Goal: Transaction & Acquisition: Book appointment/travel/reservation

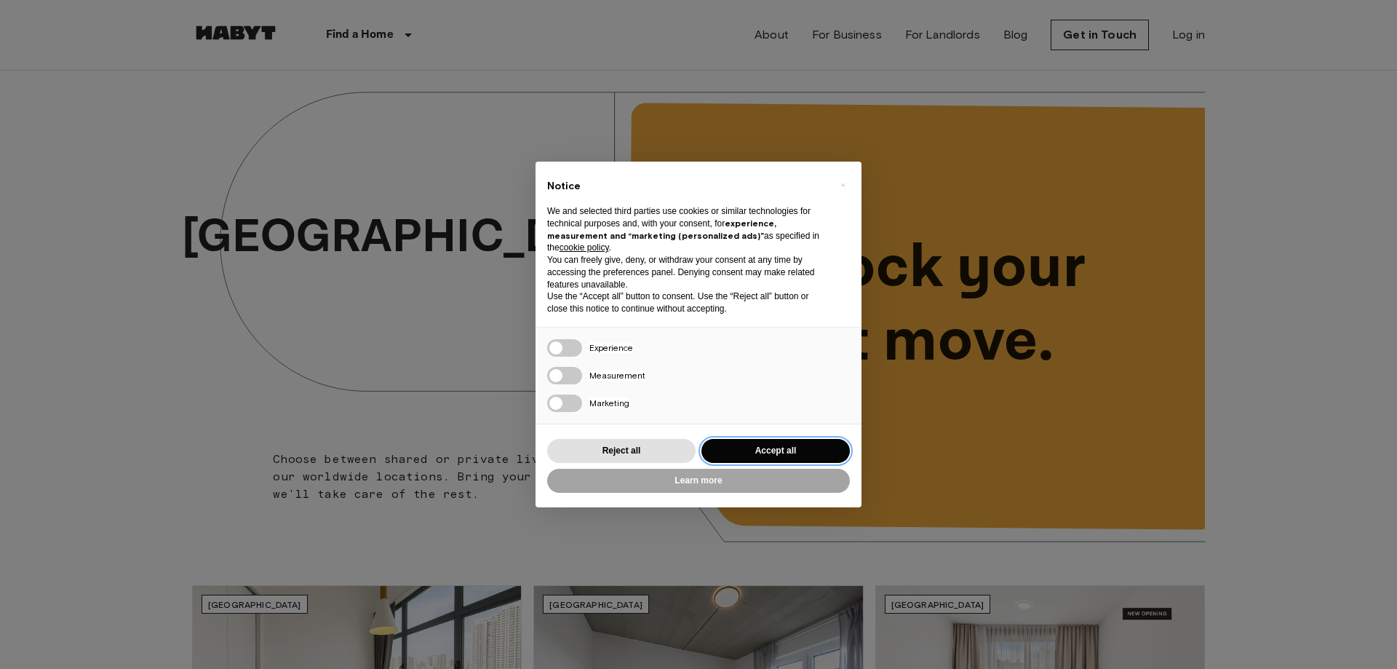
click at [774, 440] on button "Accept all" at bounding box center [775, 451] width 148 height 24
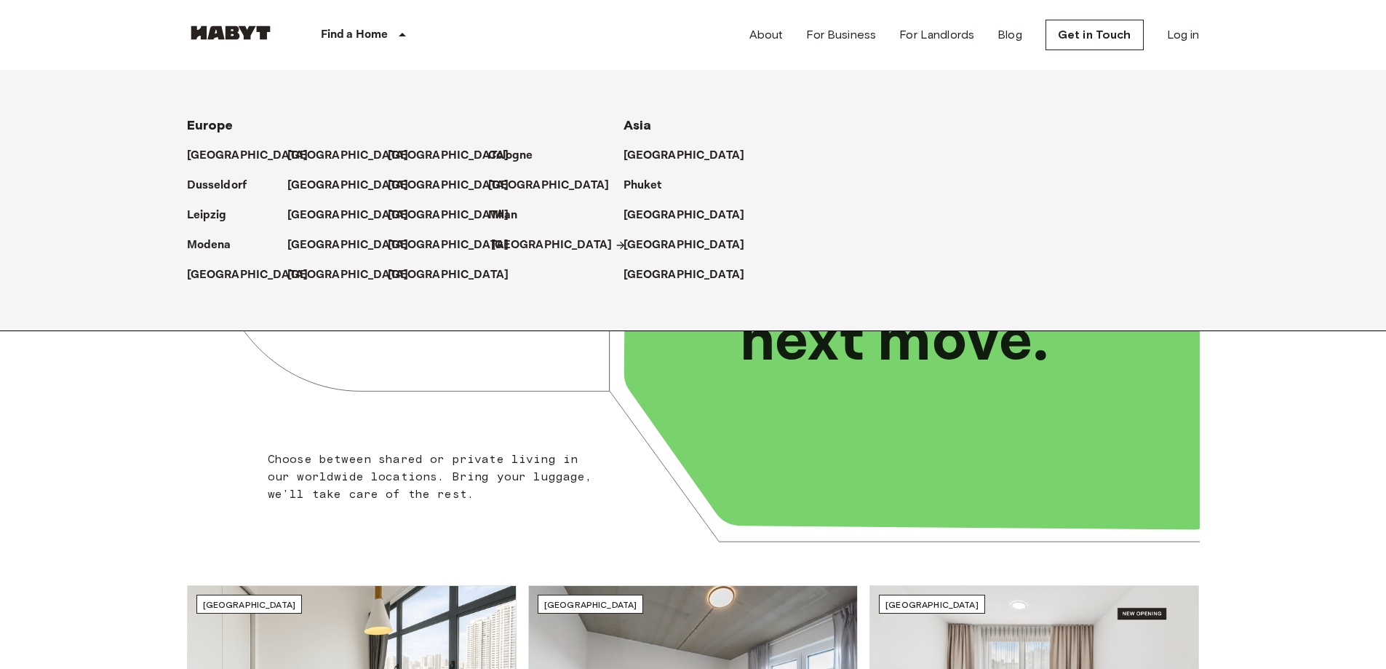
click at [519, 244] on p "[GEOGRAPHIC_DATA]" at bounding box center [552, 244] width 122 height 17
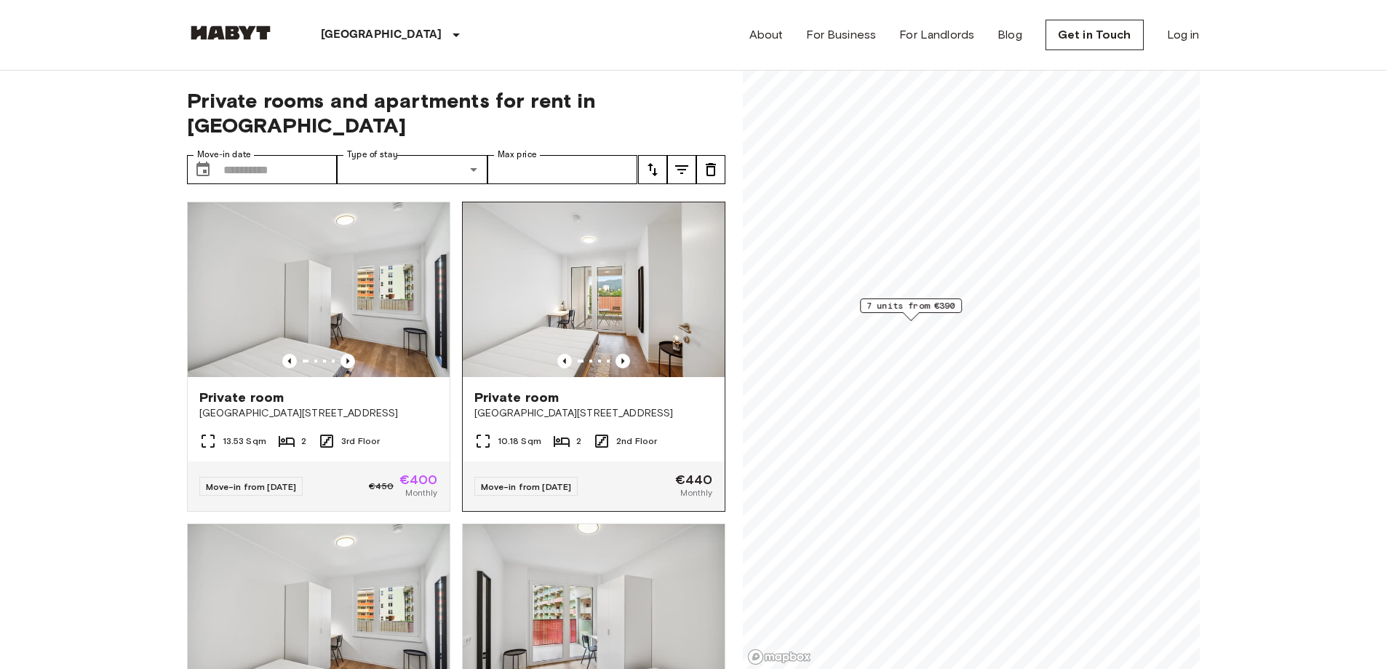
click at [508, 389] on span "Private room" at bounding box center [516, 397] width 85 height 17
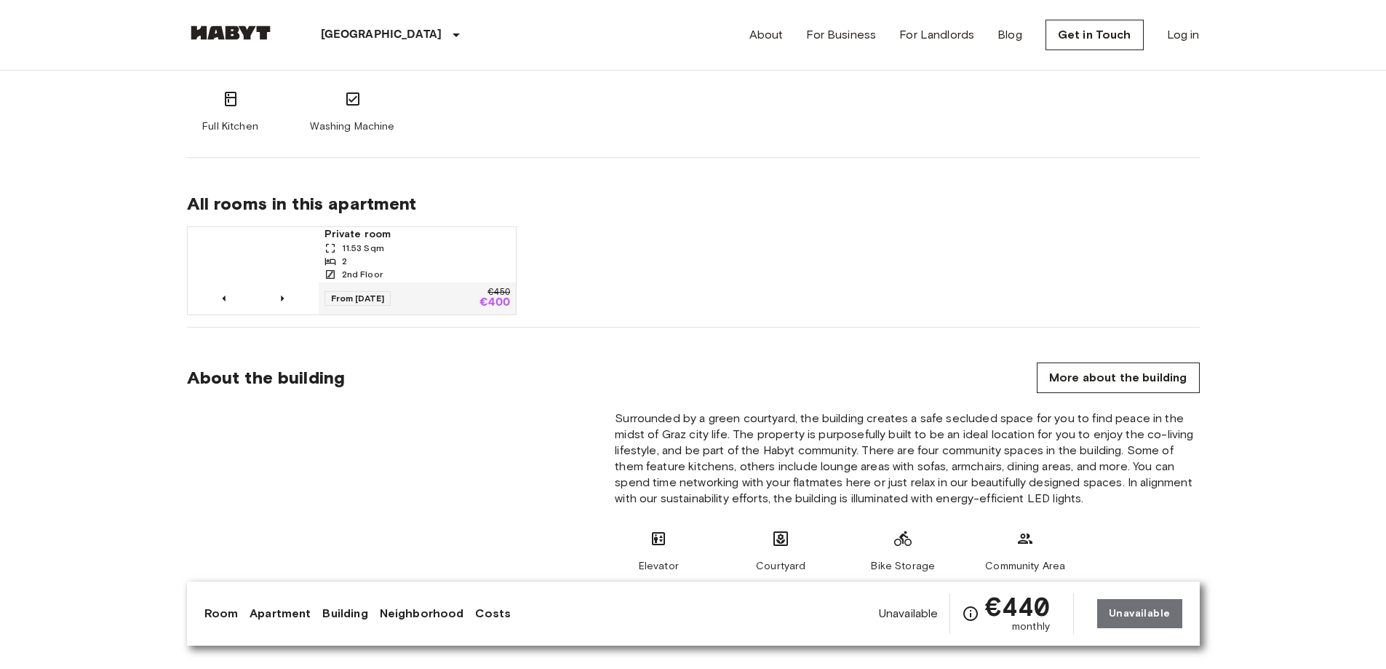
scroll to position [800, 0]
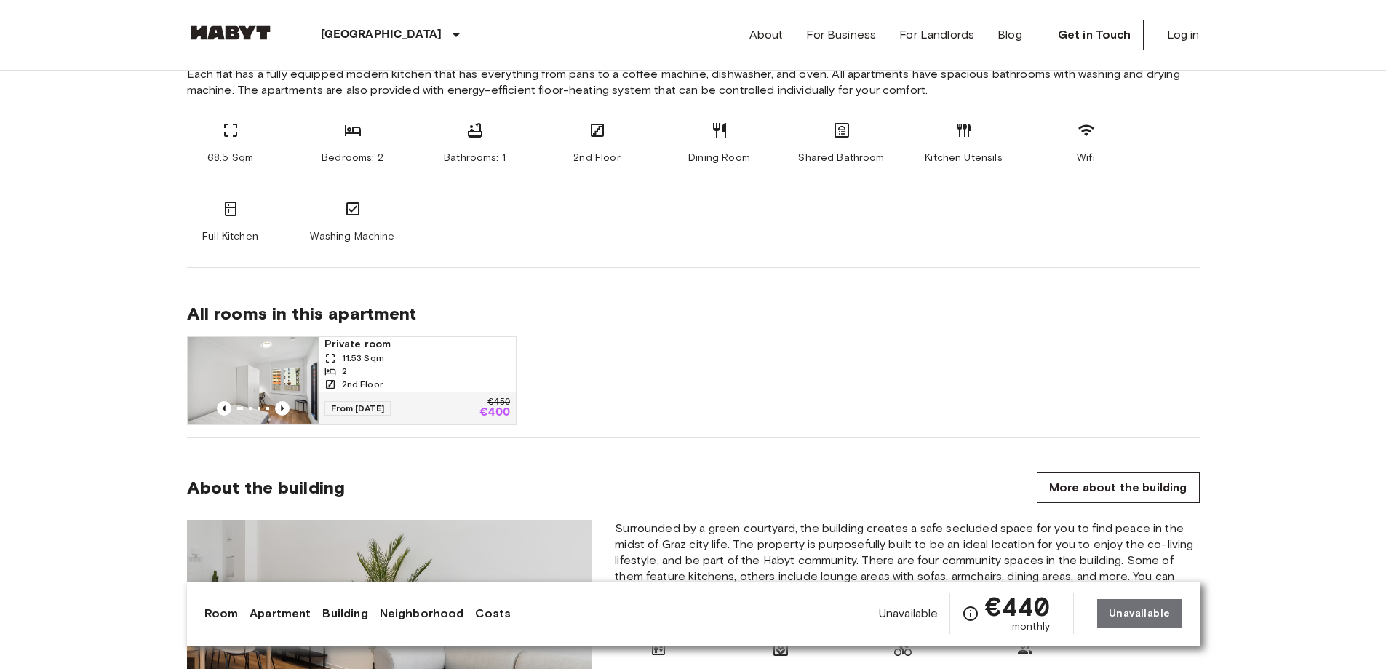
click at [397, 355] on div "11.53 Sqm" at bounding box center [418, 357] width 186 height 13
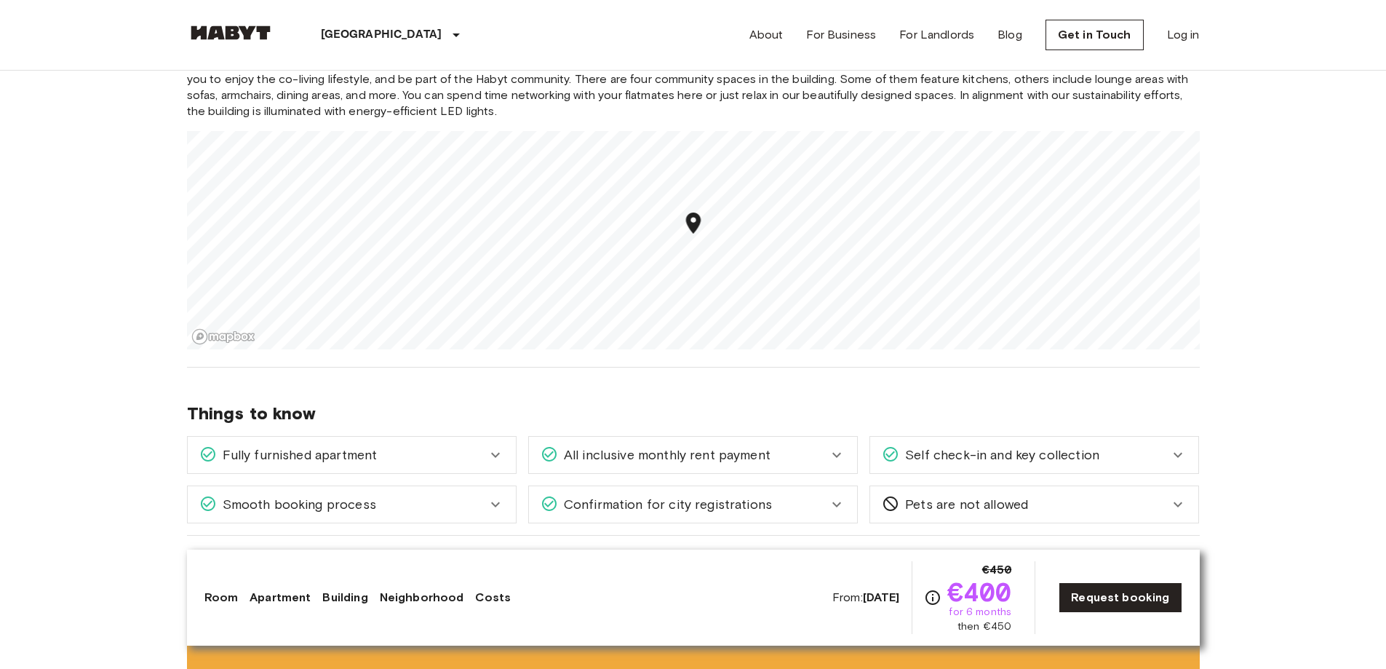
scroll to position [1746, 0]
